Goal: Task Accomplishment & Management: Manage account settings

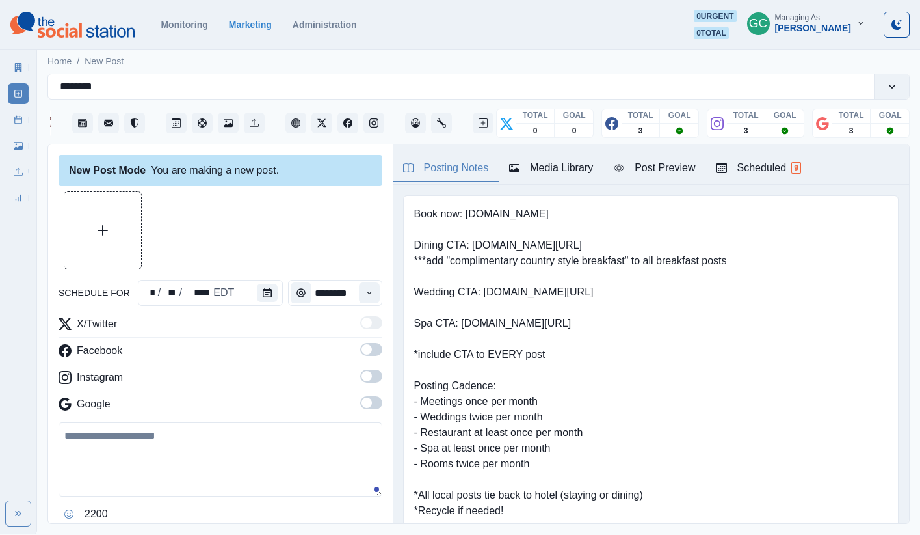
click at [763, 149] on div "Posting Notes Media Library Post Preview Scheduled 9" at bounding box center [651, 164] width 516 height 40
click at [764, 169] on div "Scheduled 9" at bounding box center [759, 168] width 85 height 16
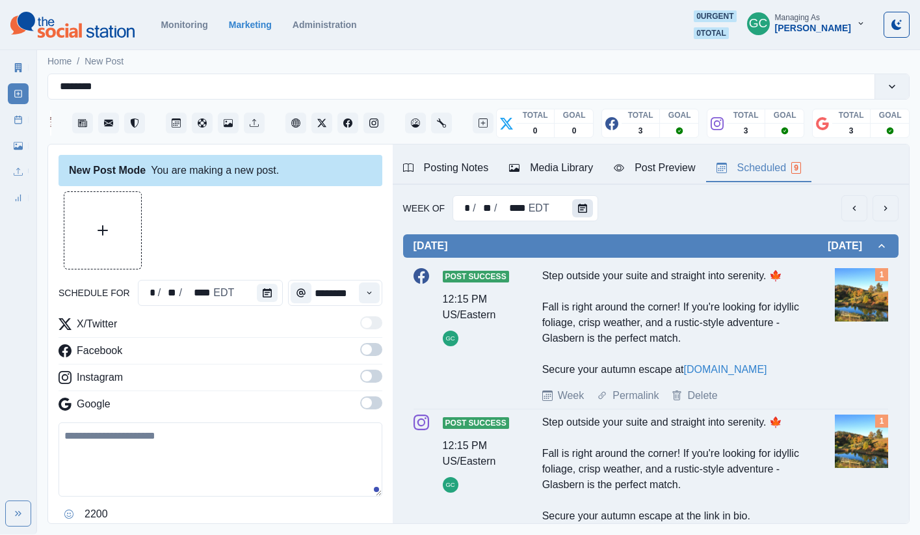
click at [580, 201] on button "Calendar" at bounding box center [582, 208] width 21 height 18
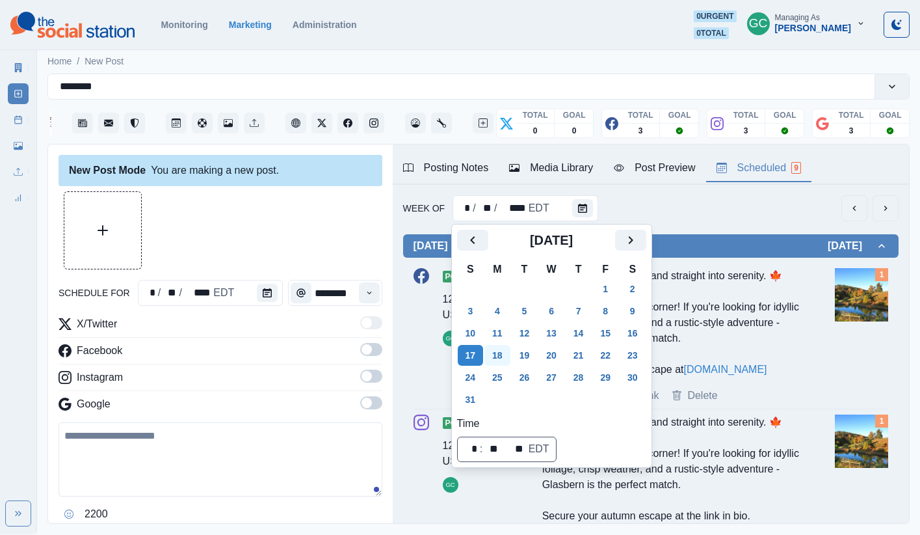
click at [498, 349] on button "18" at bounding box center [498, 355] width 26 height 21
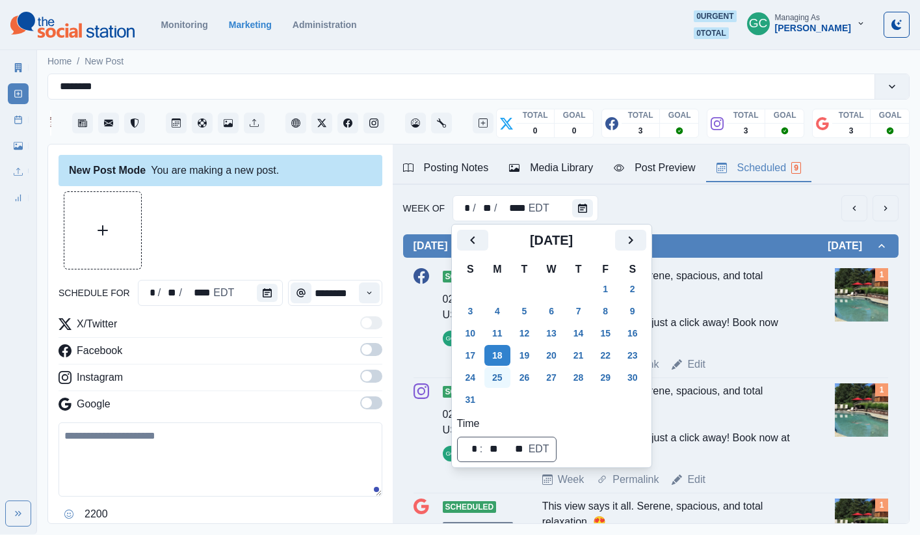
click at [505, 382] on button "25" at bounding box center [498, 377] width 26 height 21
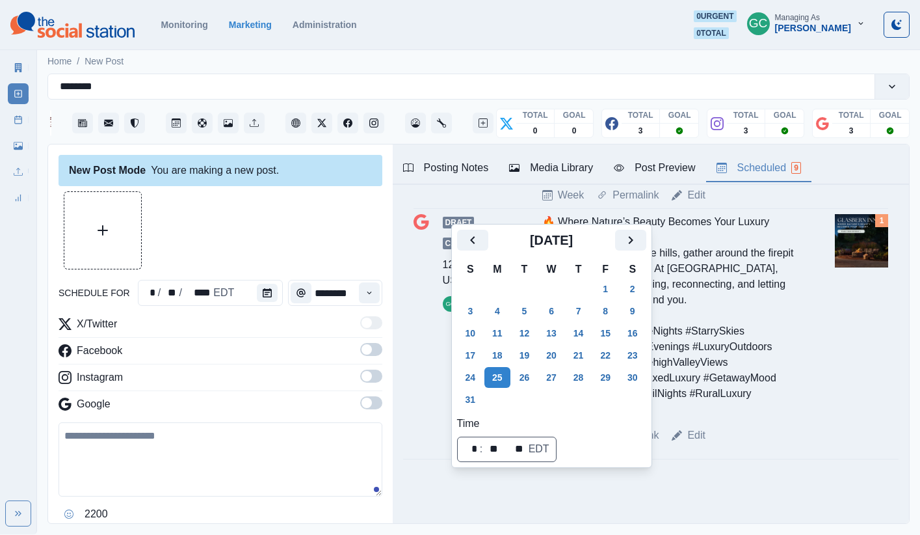
scroll to position [1638, 0]
click at [639, 244] on icon "Next" at bounding box center [631, 240] width 16 height 16
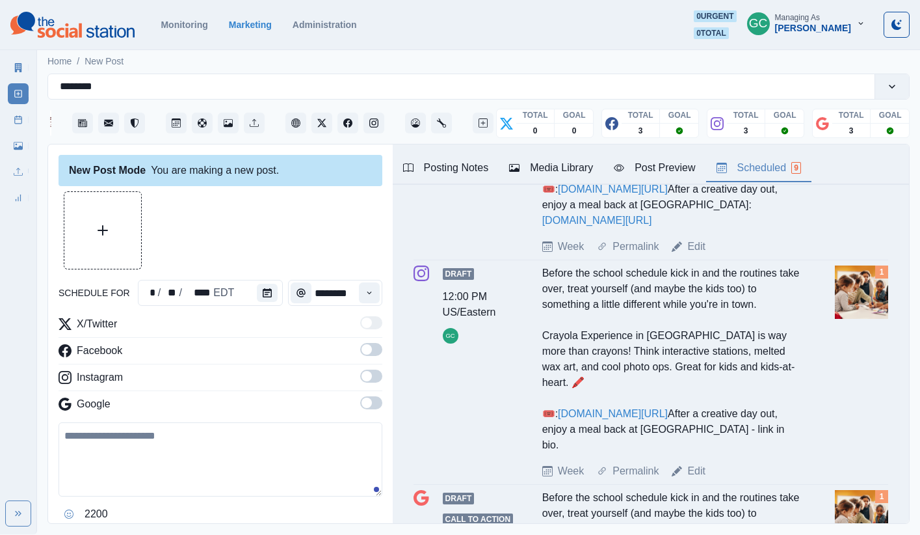
scroll to position [0, 0]
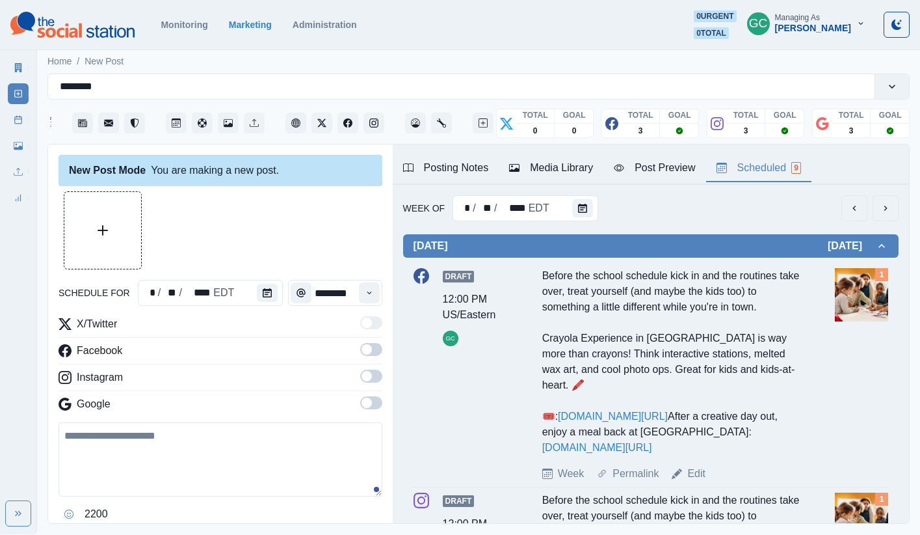
click at [562, 220] on div "* / ** / **** EDT" at bounding box center [526, 208] width 146 height 26
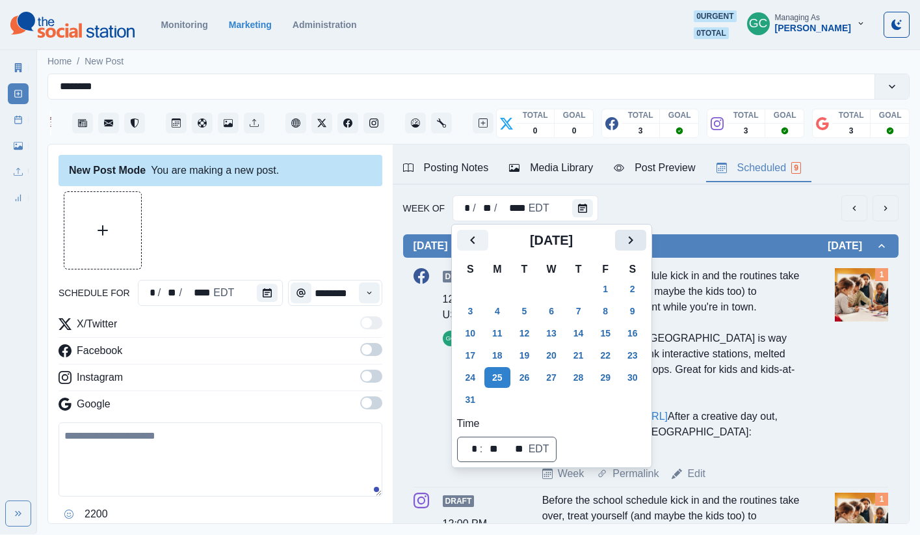
click at [639, 241] on icon "Next" at bounding box center [631, 240] width 16 height 16
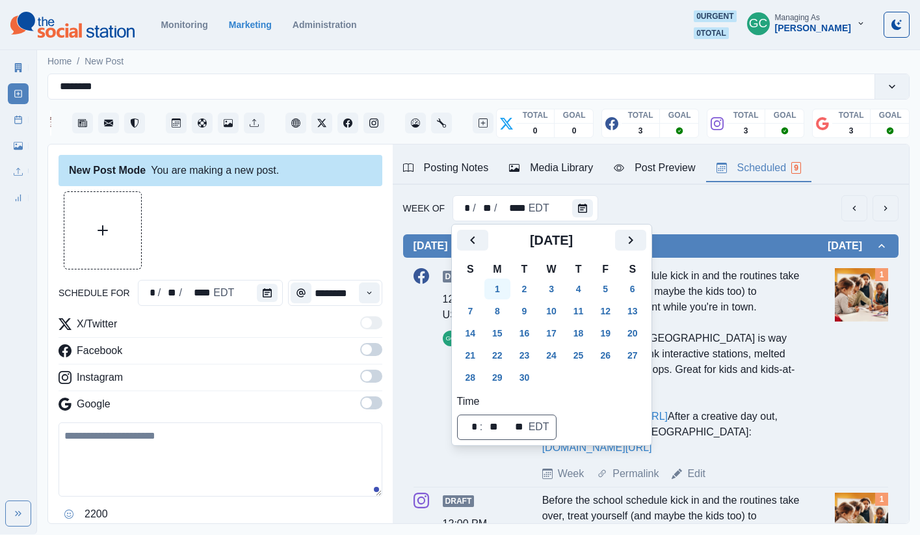
click at [505, 284] on button "1" at bounding box center [498, 288] width 26 height 21
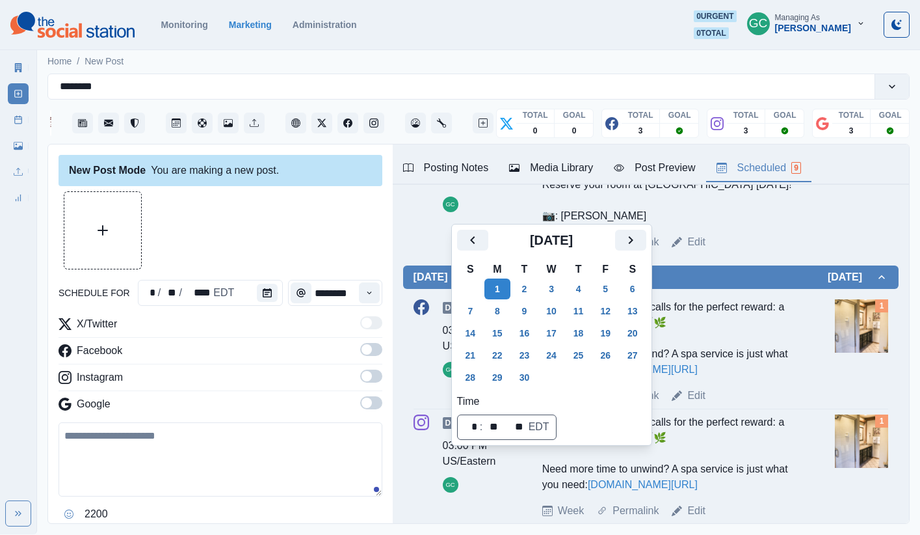
scroll to position [1056, 0]
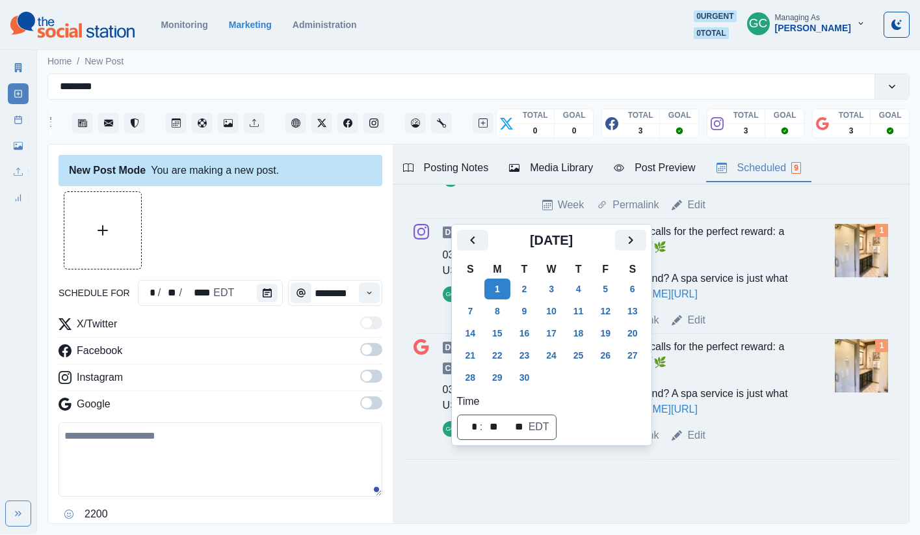
click at [498, 305] on button "8" at bounding box center [498, 310] width 26 height 21
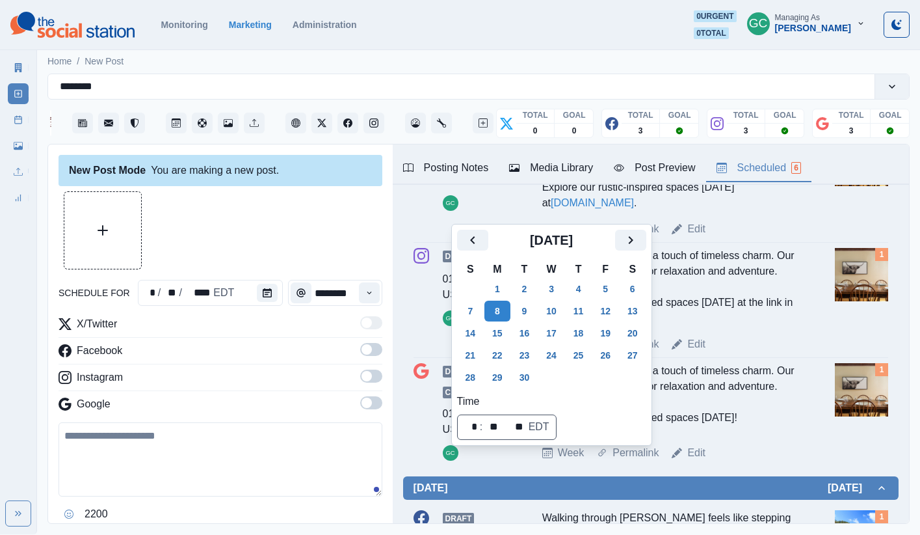
scroll to position [390, 0]
